Goal: Transaction & Acquisition: Purchase product/service

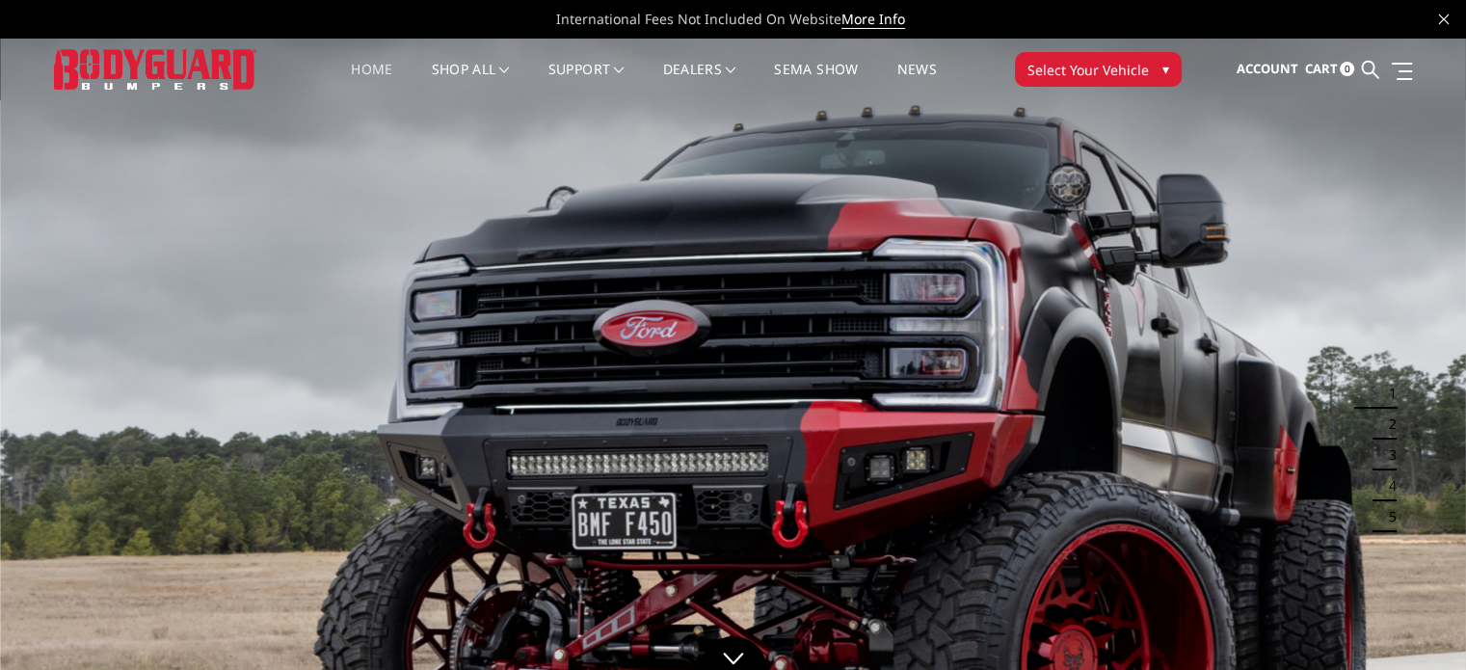
click at [1163, 65] on span "▾" at bounding box center [1166, 69] width 7 height 20
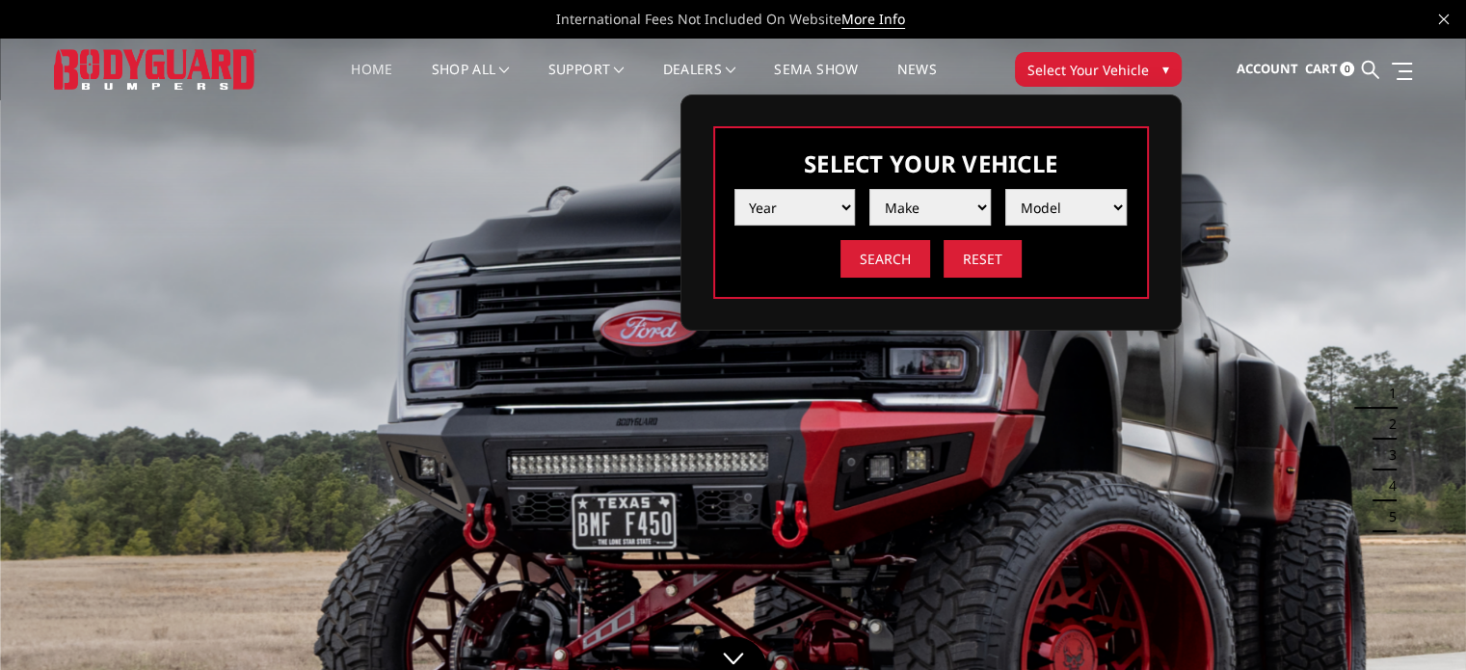
click at [807, 202] on select "Year [DATE] 2024 2023 2022 2021 2020 2019 2018 2017 2016 2015 2014 2013 2012 20…" at bounding box center [795, 207] width 121 height 37
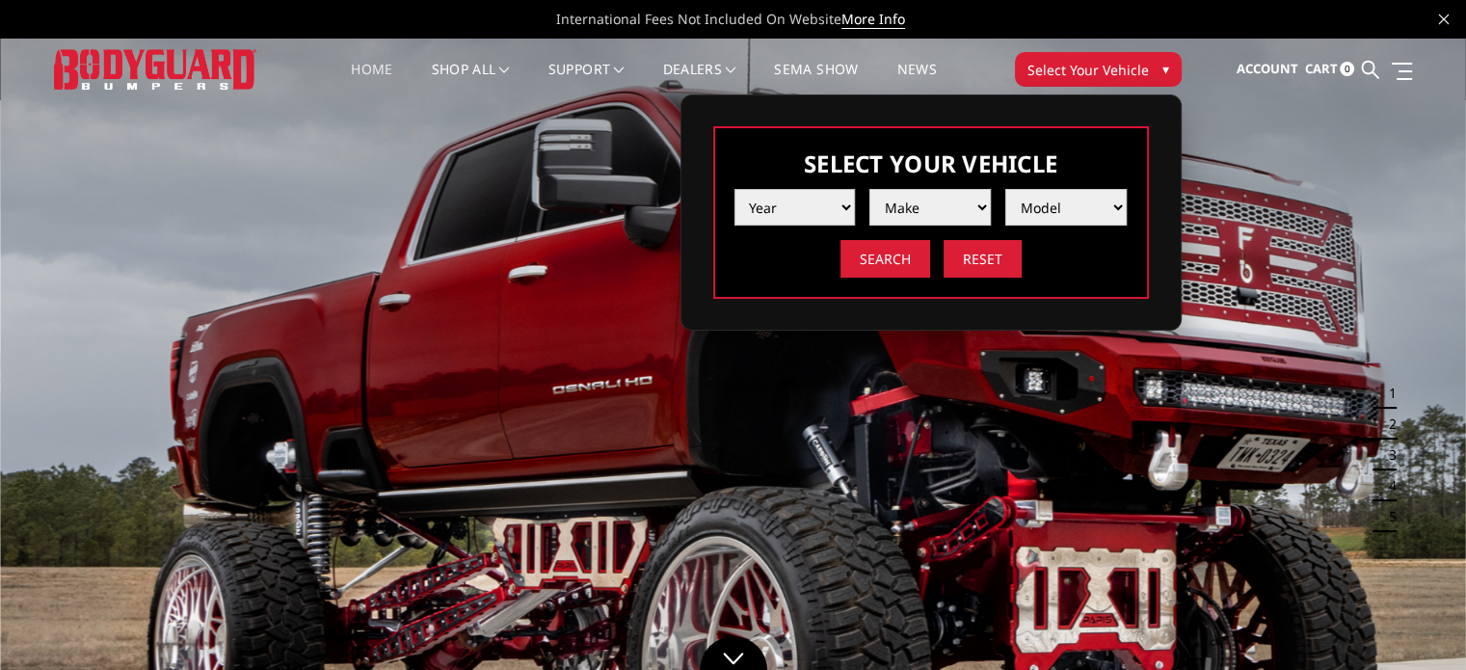
select select "yr_2025"
click at [735, 189] on select "Year [DATE] 2024 2023 2022 2021 2020 2019 2018 2017 2016 2015 2014 2013 2012 20…" at bounding box center [795, 207] width 121 height 37
click at [921, 201] on select "Make Chevrolet Ford GMC Ram Toyota" at bounding box center [930, 207] width 121 height 37
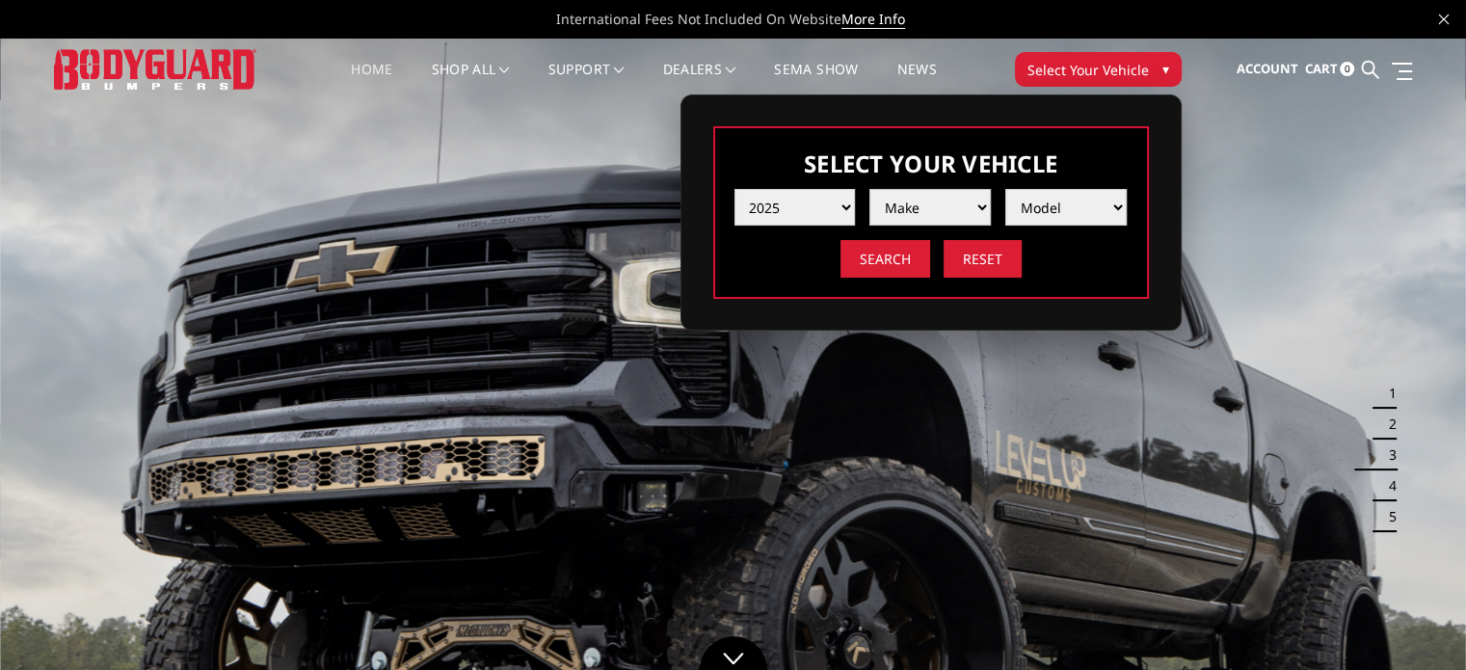
select select "mk_chevrolet"
click at [870, 189] on select "Make Chevrolet Ford GMC Ram Toyota" at bounding box center [930, 207] width 121 height 37
click at [1056, 198] on select "Model Silverado 1500 Silverado 2500 / 3500 Silverado 4500 / 5500 / 6500" at bounding box center [1065, 207] width 121 height 37
select select "md_silverado-2500-3500"
click at [1005, 189] on select "Model Silverado 1500 Silverado 2500 / 3500 Silverado 4500 / 5500 / 6500" at bounding box center [1065, 207] width 121 height 37
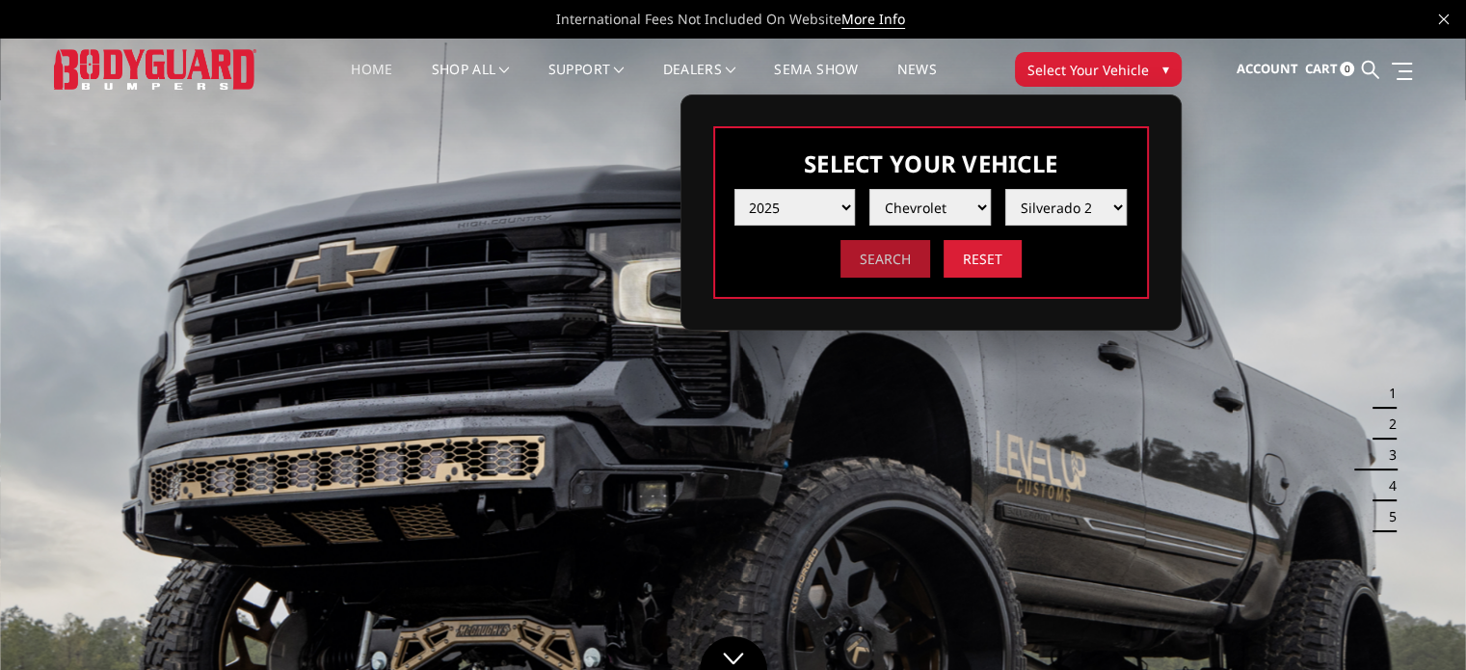
click at [891, 253] on input "Search" at bounding box center [886, 259] width 90 height 38
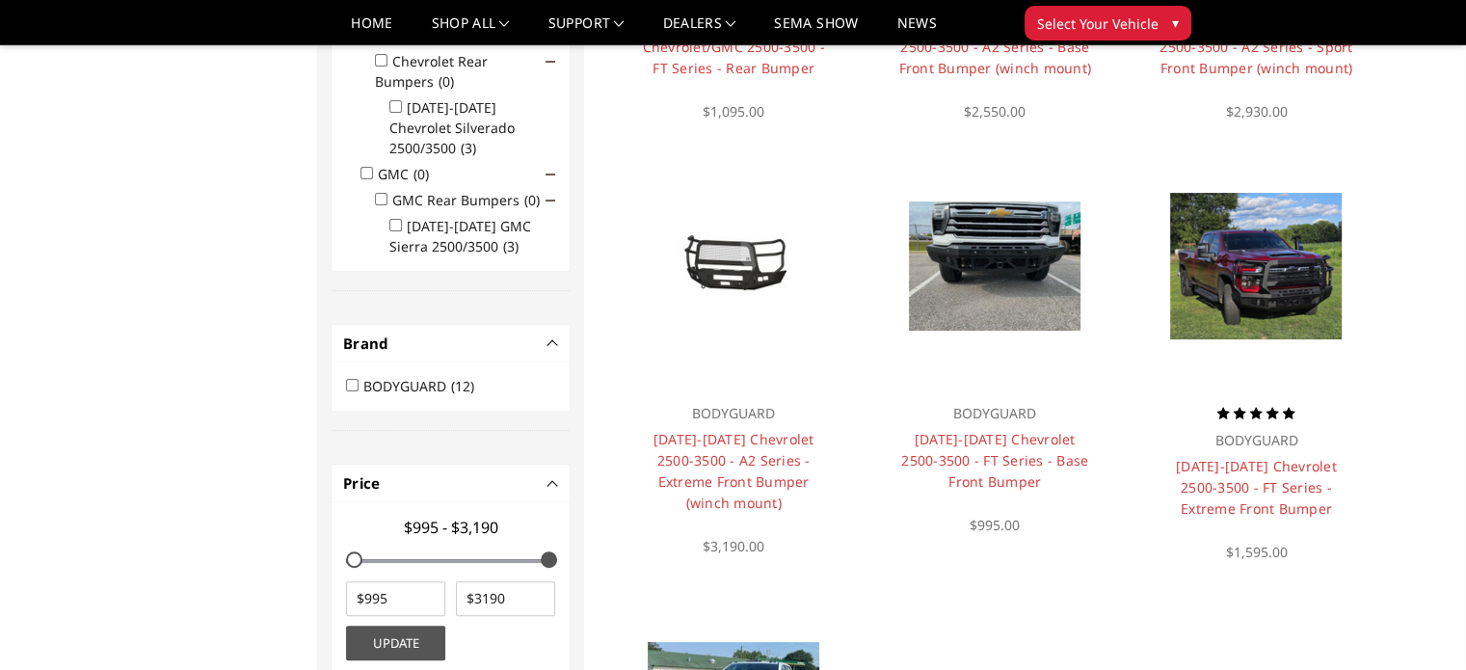
scroll to position [539, 0]
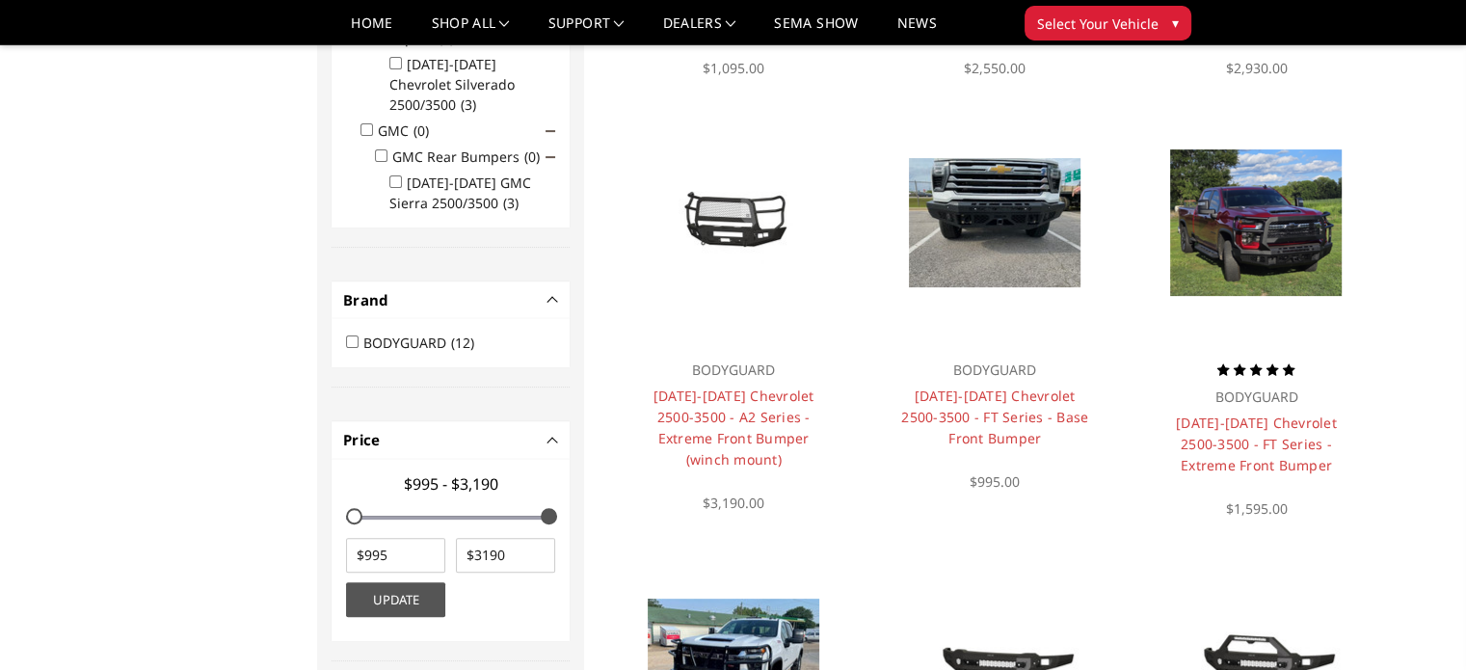
click at [358, 335] on input "BODYGUARD (12)" at bounding box center [352, 341] width 13 height 13
checkbox input "true"
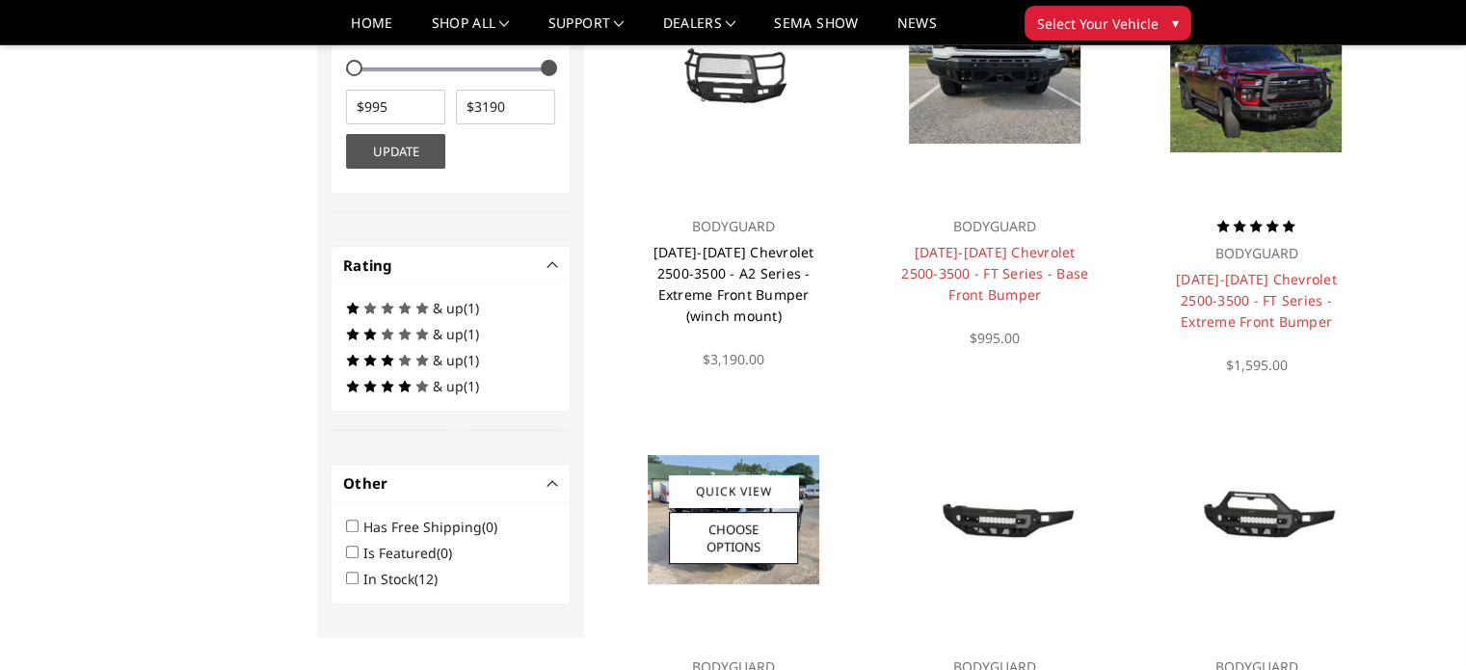
scroll to position [675, 0]
